Goal: Information Seeking & Learning: Learn about a topic

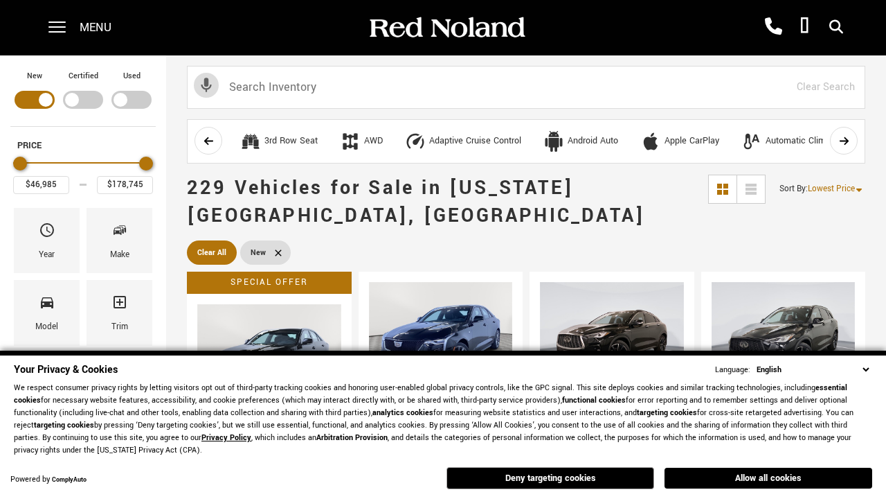
scroll to position [479, 0]
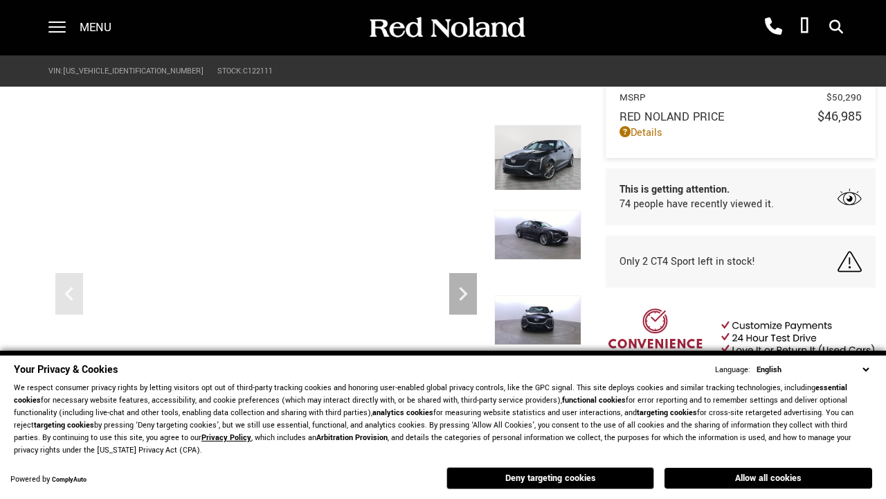
scroll to position [645, 0]
